Goal: Find specific page/section: Find specific page/section

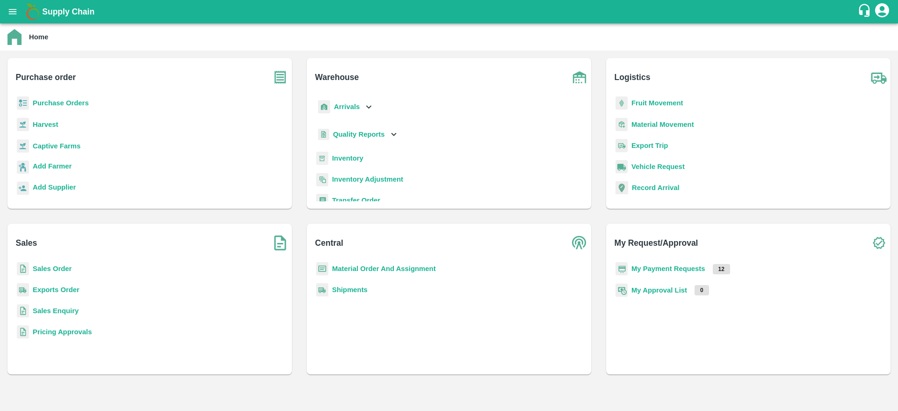
click at [70, 267] on b "Sales Order" at bounding box center [52, 268] width 39 height 7
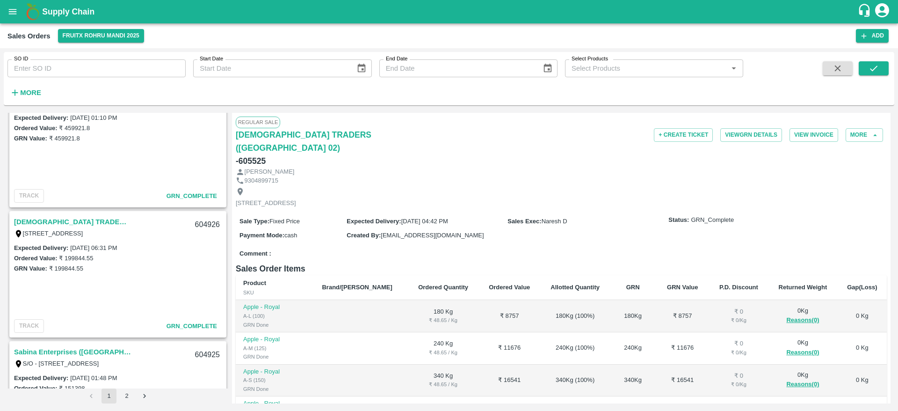
scroll to position [2977, 0]
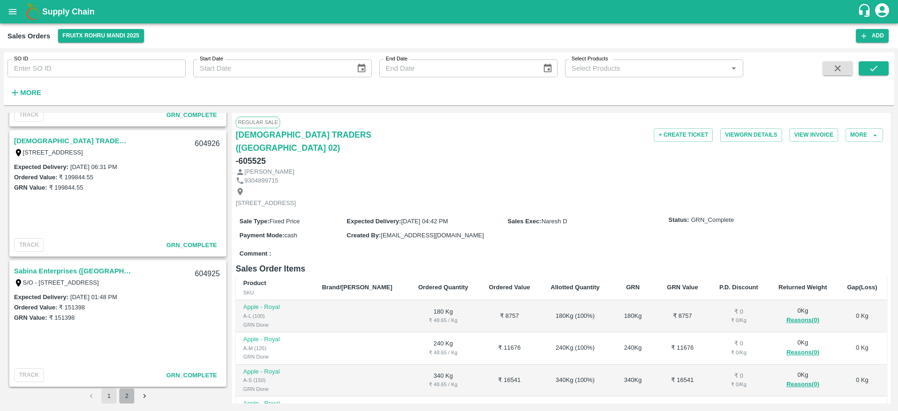
click at [123, 387] on button "2" at bounding box center [126, 395] width 15 height 15
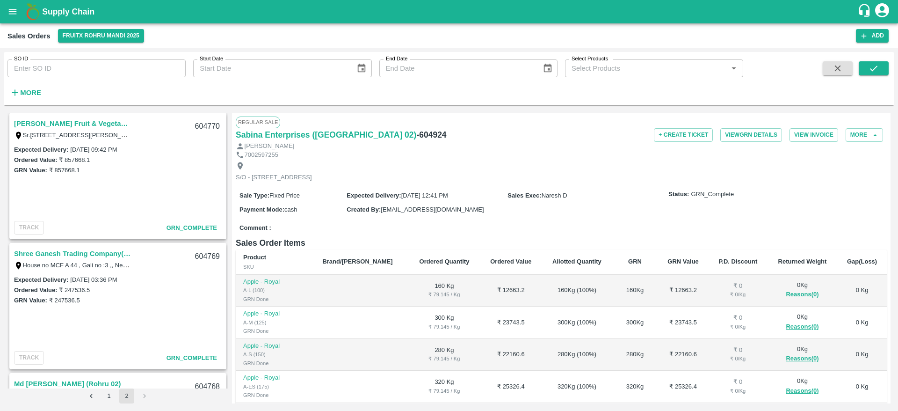
scroll to position [884, 0]
